Goal: Task Accomplishment & Management: Use online tool/utility

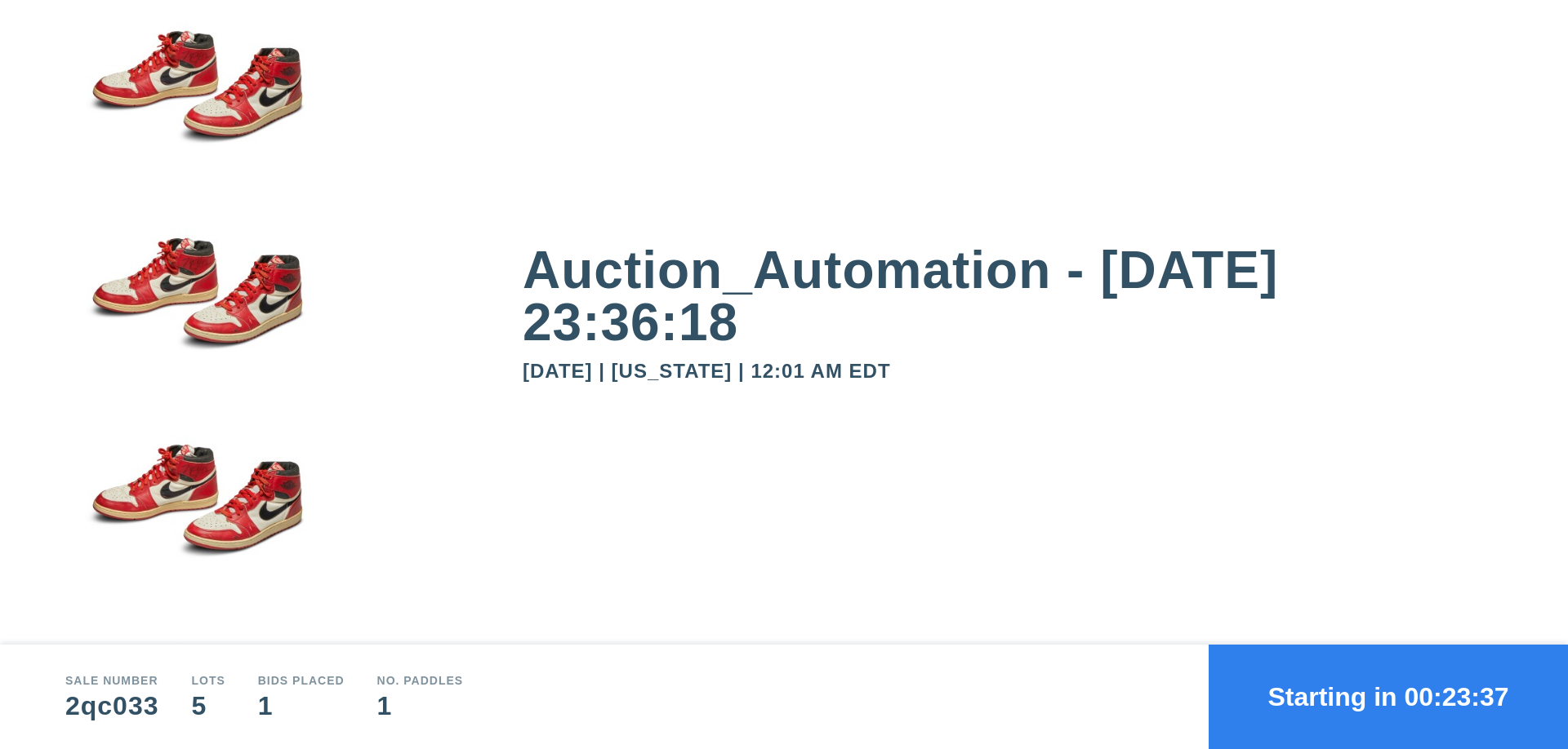
click at [1388, 697] on button "Starting in 00:23:37" at bounding box center [1388, 696] width 359 height 105
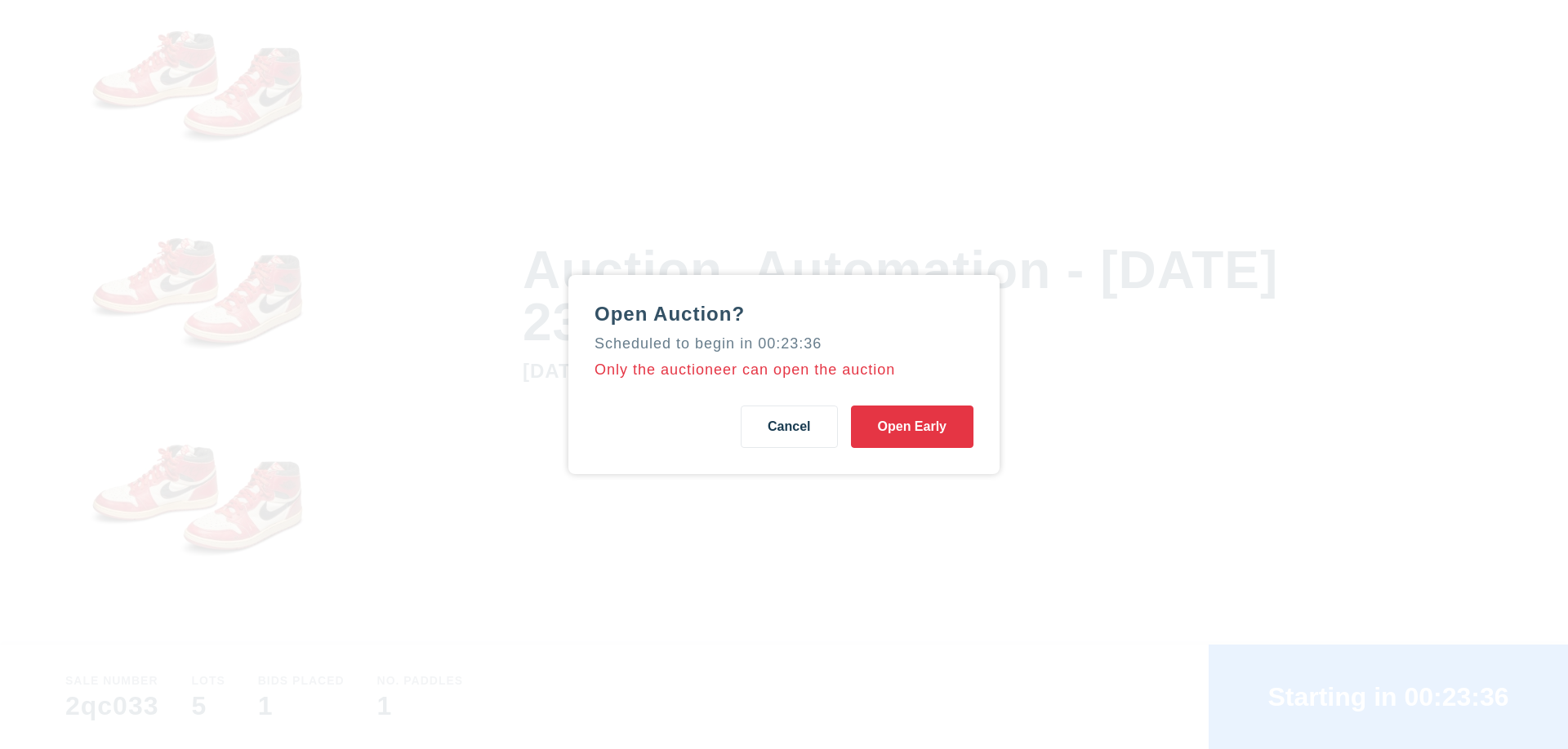
click at [912, 427] on button "Open Early" at bounding box center [912, 427] width 122 height 43
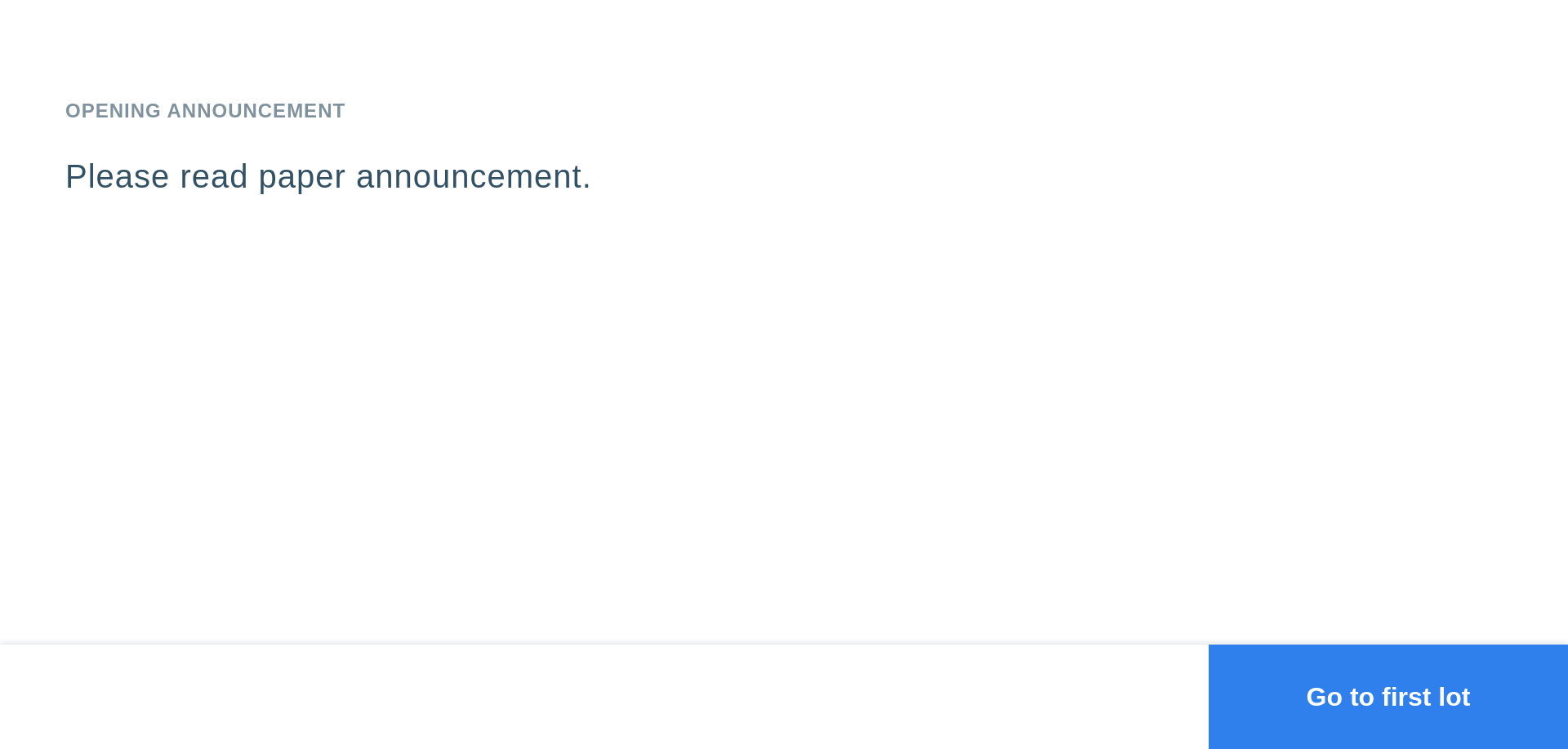
click at [1388, 697] on button "Go to first lot" at bounding box center [1388, 696] width 359 height 105
